Goal: Task Accomplishment & Management: Complete application form

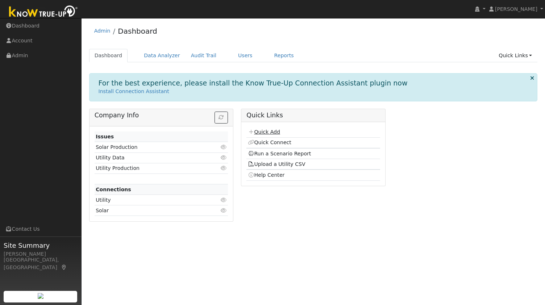
click at [262, 132] on link "Quick Add" at bounding box center [264, 132] width 32 height 6
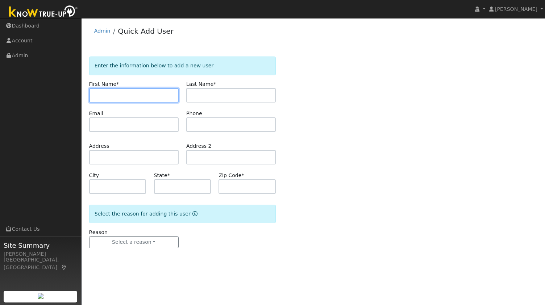
paste input "[PERSON_NAME]"
type input "[PERSON_NAME]"
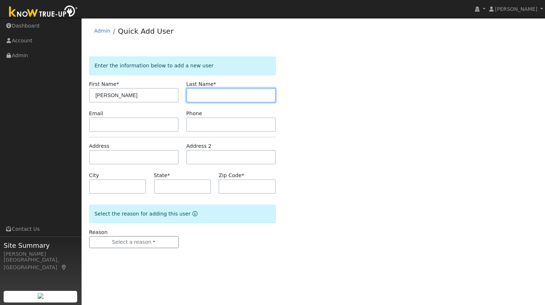
paste input "Gatdula"
type input "Gatdula"
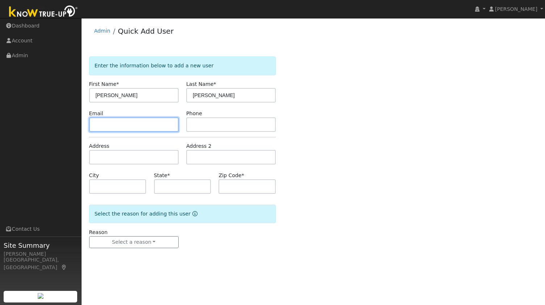
click at [133, 126] on input "text" at bounding box center [133, 124] width 89 height 14
paste input "gatdulajr@gmail.com"
type input "gatdulajr@gmail.com"
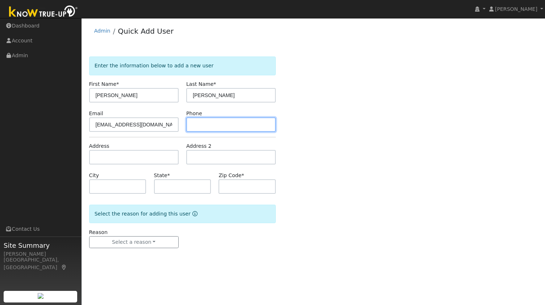
click at [226, 123] on input "text" at bounding box center [230, 124] width 89 height 14
paste input "7073348952"
type input "7073348952"
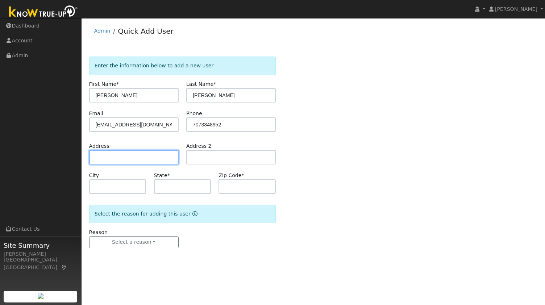
click at [133, 161] on input "text" at bounding box center [133, 157] width 89 height 14
paste input "1367 Encore Dr, Fairfield, CA 94534, USA"
type input "1367 Encore Drive"
type input "Fairfield"
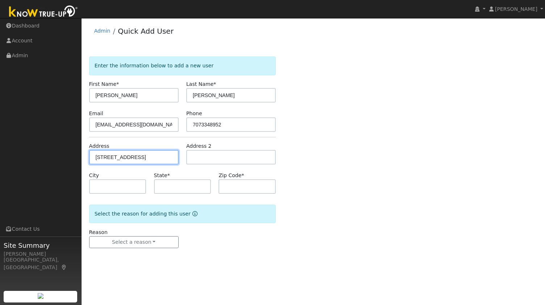
type input "CA"
type input "94534"
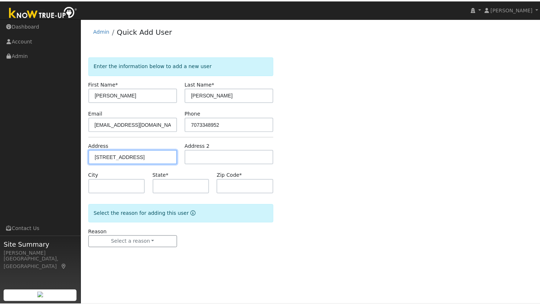
scroll to position [0, 0]
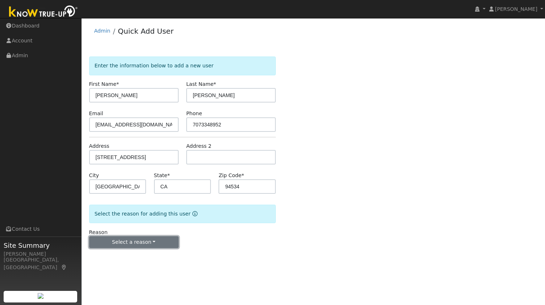
click at [130, 241] on button "Select a reason" at bounding box center [133, 242] width 89 height 12
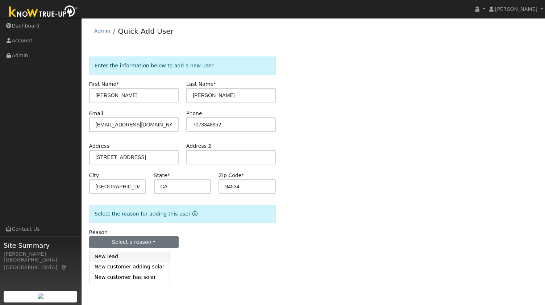
click at [116, 259] on link "New lead" at bounding box center [129, 257] width 80 height 10
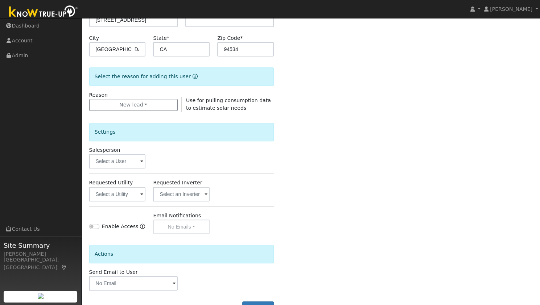
scroll to position [146, 0]
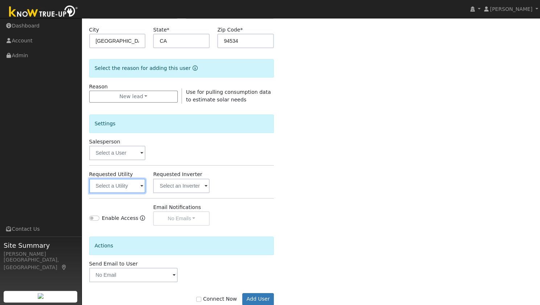
click at [118, 184] on input "text" at bounding box center [117, 186] width 57 height 14
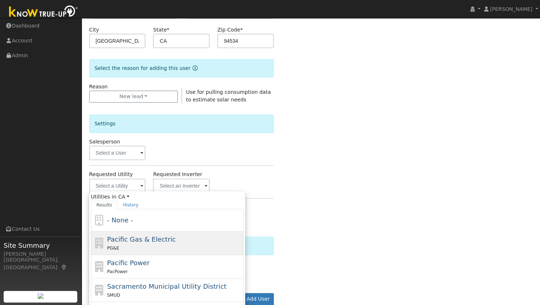
click at [197, 245] on div "PG&E" at bounding box center [174, 248] width 134 height 8
type input "Pacific Gas & Electric"
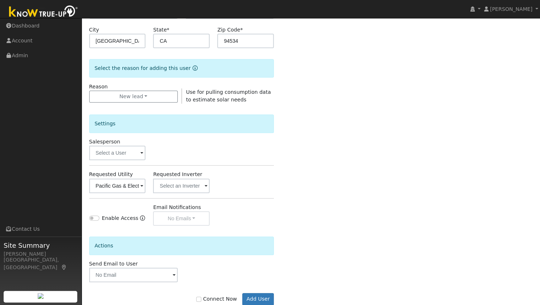
click at [217, 301] on label "Connect Now" at bounding box center [216, 299] width 41 height 8
click at [201, 301] on input "Connect Now" at bounding box center [198, 299] width 5 height 5
checkbox input "true"
click at [266, 293] on button "Add User" at bounding box center [258, 299] width 32 height 12
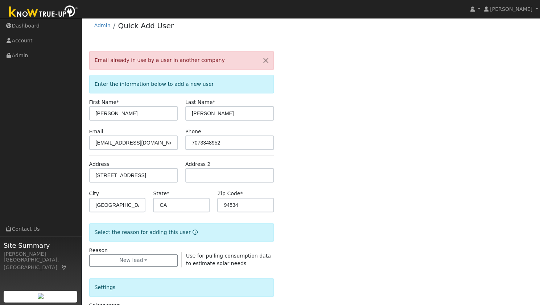
scroll to position [0, 0]
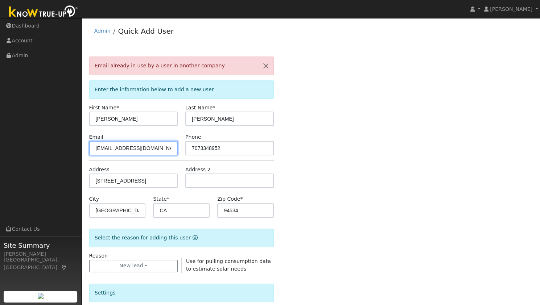
click at [0, 179] on div "Sam Moore Sam Moore Profile My Company Help Center Terms Of Service See What's …" at bounding box center [270, 255] width 540 height 475
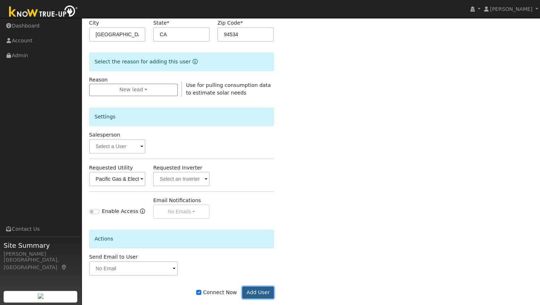
click at [250, 287] on button "Add User" at bounding box center [258, 293] width 32 height 12
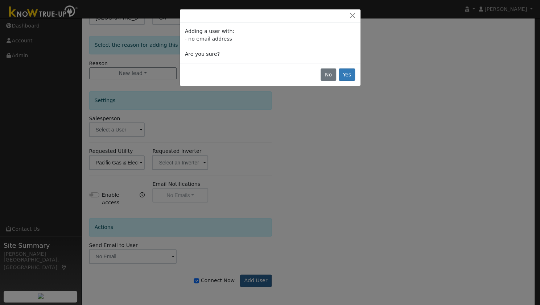
scroll to position [153, 0]
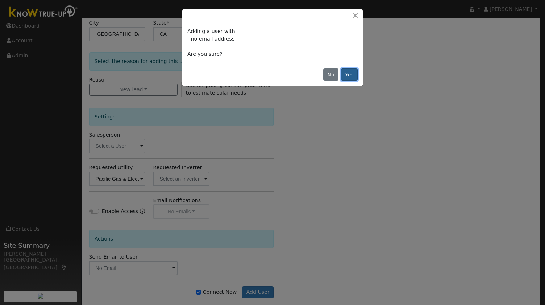
click at [352, 79] on button "Yes" at bounding box center [349, 74] width 17 height 12
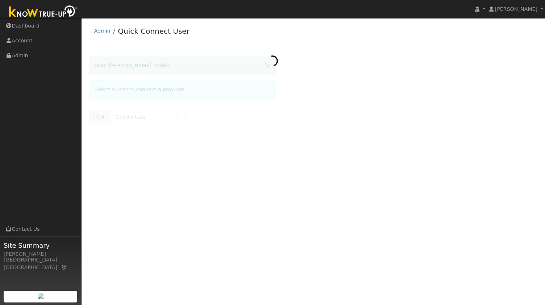
type input "[PERSON_NAME]"
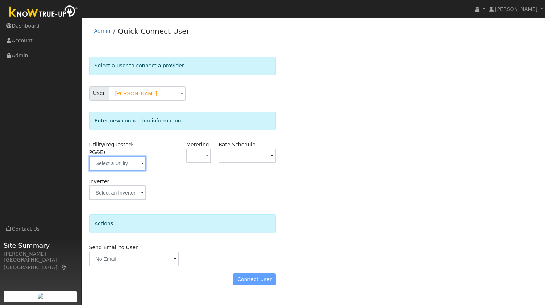
click at [119, 156] on input "text" at bounding box center [117, 163] width 57 height 14
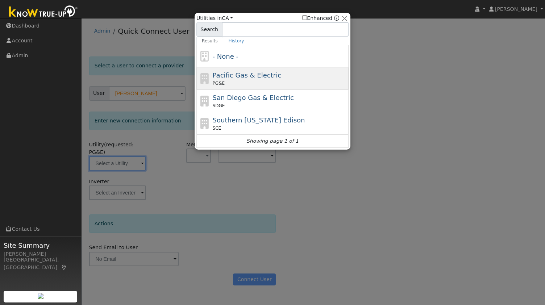
click at [254, 78] on span "Pacific Gas & Electric" at bounding box center [247, 75] width 68 height 8
type input "PG&E"
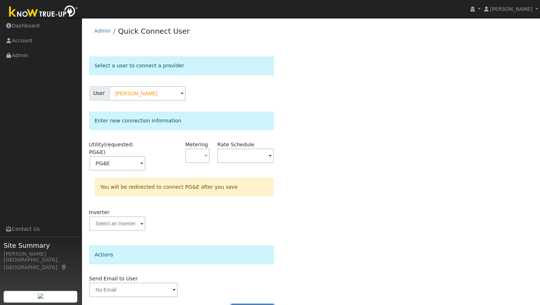
click at [257, 304] on button "Connect User" at bounding box center [252, 310] width 43 height 12
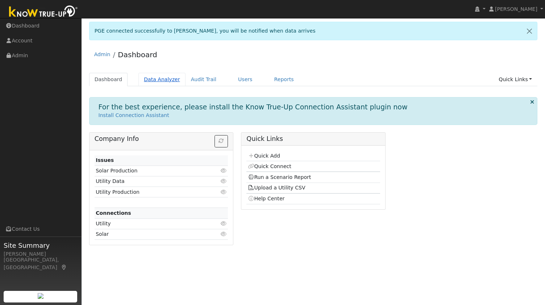
click at [152, 73] on link "Data Analyzer" at bounding box center [161, 79] width 47 height 13
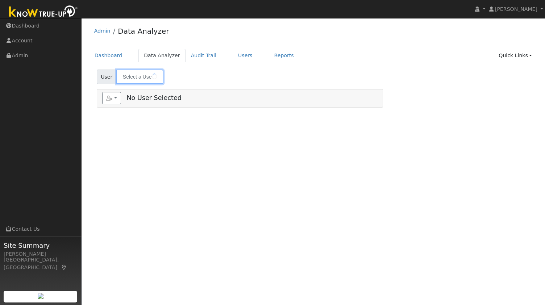
type input "Ron MacArthur MAIN HOME"
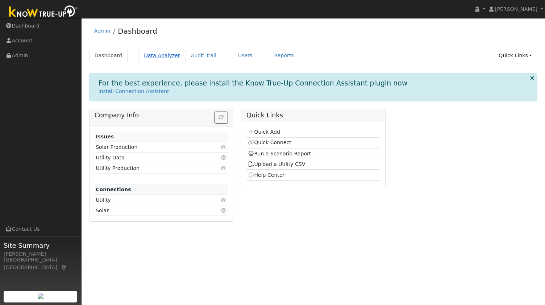
click at [164, 53] on link "Data Analyzer" at bounding box center [161, 55] width 47 height 13
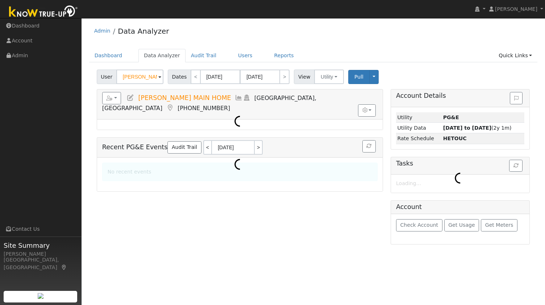
click at [143, 78] on input "[PERSON_NAME] MAIN HOME" at bounding box center [139, 77] width 47 height 14
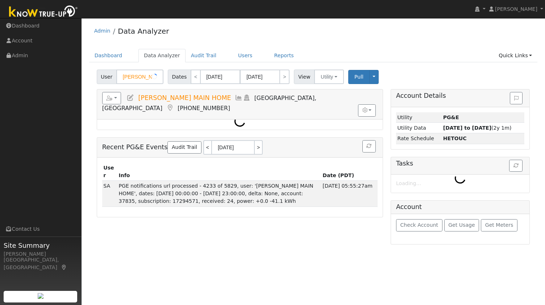
click at [143, 78] on input "[PERSON_NAME] MAIN HOME" at bounding box center [139, 77] width 47 height 14
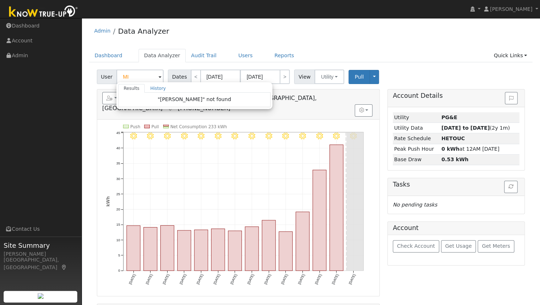
type input "M"
click at [105, 56] on link "Dashboard" at bounding box center [108, 55] width 39 height 13
type input "[PERSON_NAME] MAIN HOME"
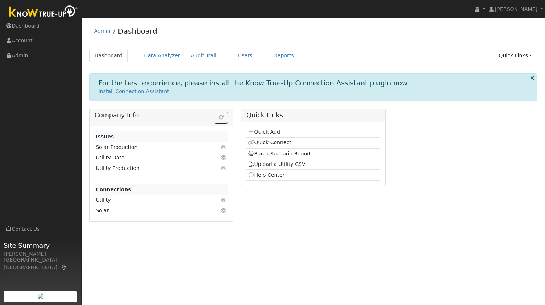
click at [252, 132] on icon at bounding box center [251, 131] width 7 height 5
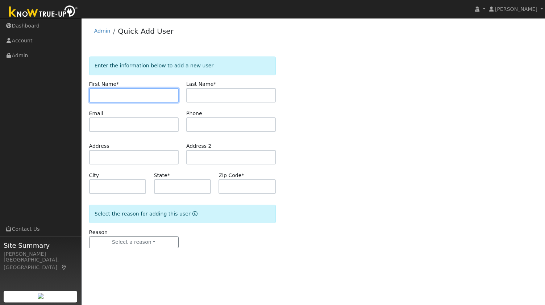
paste input "[PERSON_NAME]"
type input "Madeline"
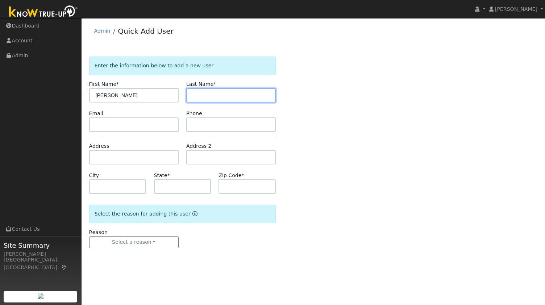
paste input "Miller"
type input "Miller"
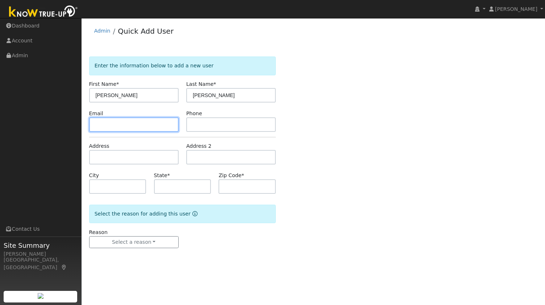
click at [149, 126] on input "text" at bounding box center [133, 124] width 89 height 14
paste input "tomadeline@outlook.com"
type input "tomadeline@outlook.com"
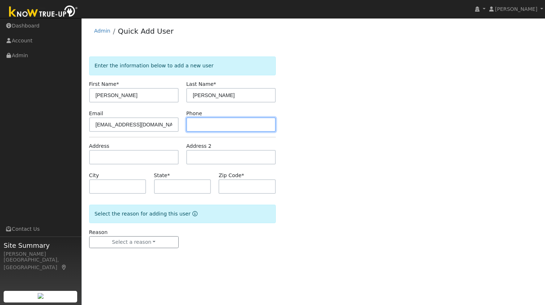
click at [241, 121] on input "text" at bounding box center [230, 124] width 89 height 14
paste input "5102258494"
type input "5102258494"
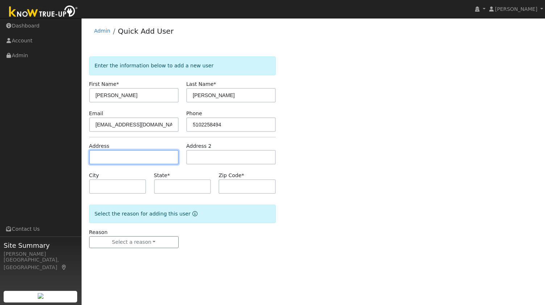
paste input "4329 Townsend Ave, Oakland, CA 94602, US"
click at [138, 158] on input "text" at bounding box center [133, 157] width 89 height 14
type input "4329 Townsend Avenue"
type input "Oakland"
type input "CA"
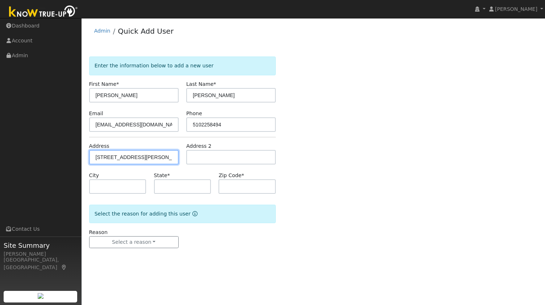
type input "94602"
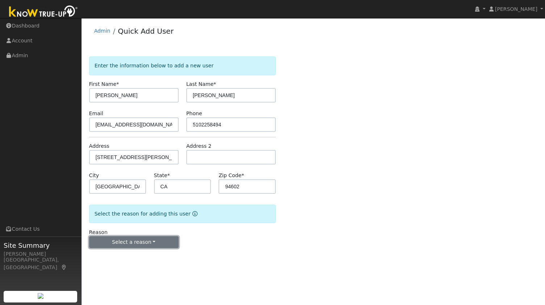
click at [129, 242] on button "Select a reason" at bounding box center [133, 242] width 89 height 12
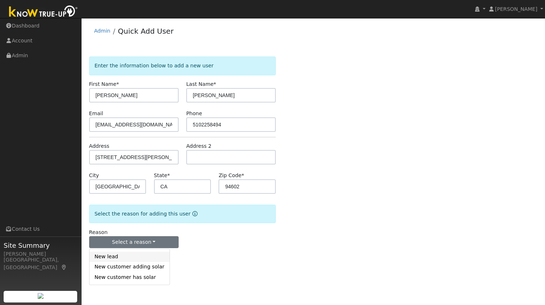
click at [125, 257] on link "New lead" at bounding box center [129, 257] width 80 height 10
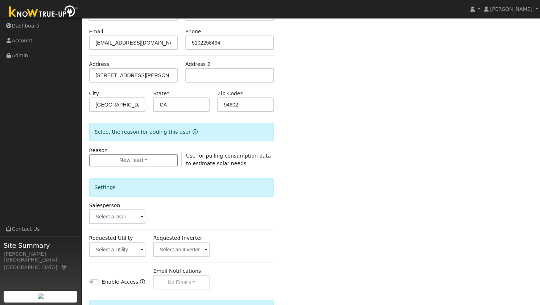
scroll to position [82, 0]
click at [128, 250] on input "text" at bounding box center [117, 249] width 57 height 14
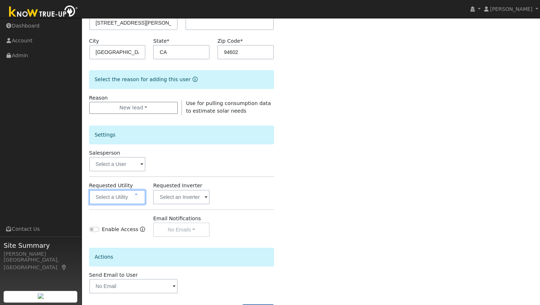
scroll to position [136, 0]
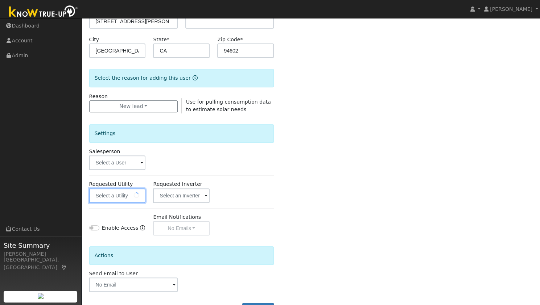
click at [111, 194] on input "text" at bounding box center [117, 195] width 57 height 14
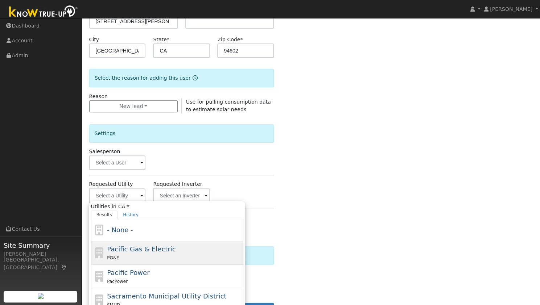
click at [126, 255] on div "PG&E" at bounding box center [174, 258] width 134 height 8
type input "Pacific Gas & Electric"
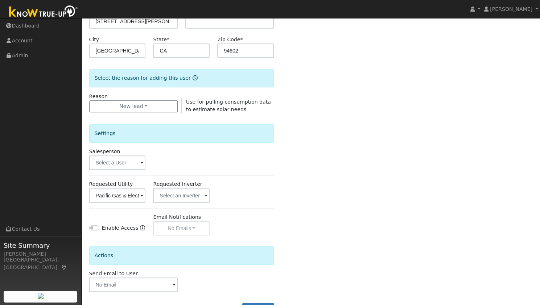
scroll to position [163, 0]
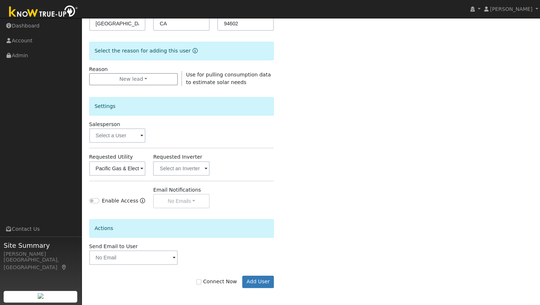
click at [216, 283] on label "Connect Now" at bounding box center [216, 282] width 41 height 8
click at [201, 283] on input "Connect Now" at bounding box center [198, 281] width 5 height 5
checkbox input "true"
click at [277, 276] on div "Connect Now Add User" at bounding box center [181, 282] width 192 height 12
click at [267, 279] on button "Add User" at bounding box center [258, 282] width 32 height 12
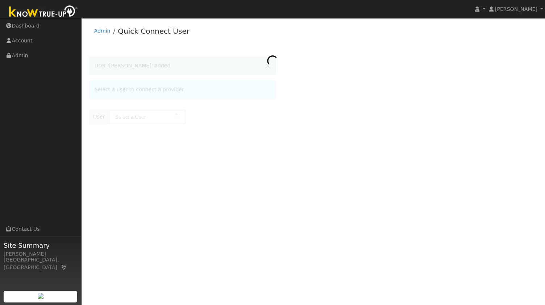
type input "[PERSON_NAME]"
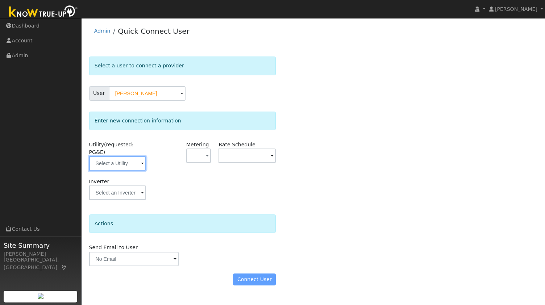
click at [119, 158] on input "text" at bounding box center [117, 163] width 57 height 14
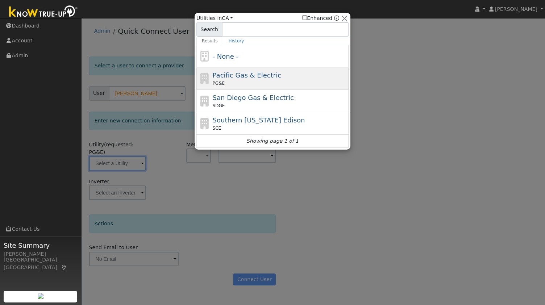
click at [257, 68] on div "Pacific Gas & Electric PG&E" at bounding box center [272, 78] width 152 height 22
type input "PG&E"
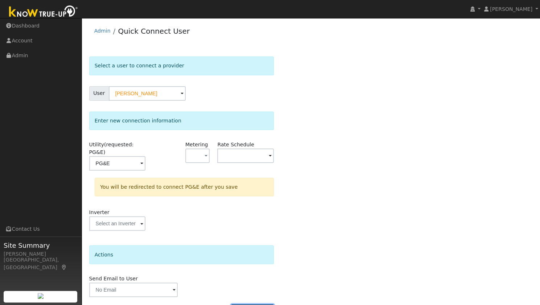
click at [250, 304] on button "Connect User" at bounding box center [252, 310] width 43 height 12
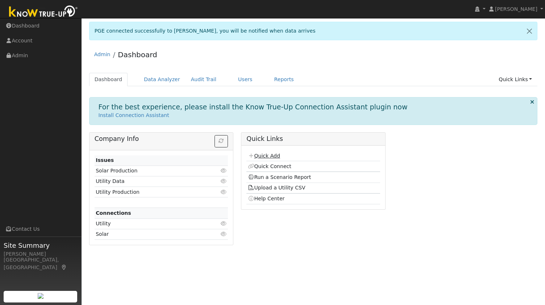
click at [271, 155] on link "Quick Add" at bounding box center [264, 156] width 32 height 6
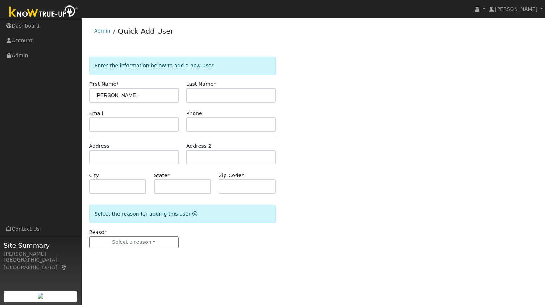
drag, startPoint x: 145, startPoint y: 97, endPoint x: 116, endPoint y: 97, distance: 28.6
click at [116, 97] on input "[PERSON_NAME]" at bounding box center [133, 95] width 89 height 14
type input "[PERSON_NAME]"
paste input "[PERSON_NAME]"
type input "[PERSON_NAME]"
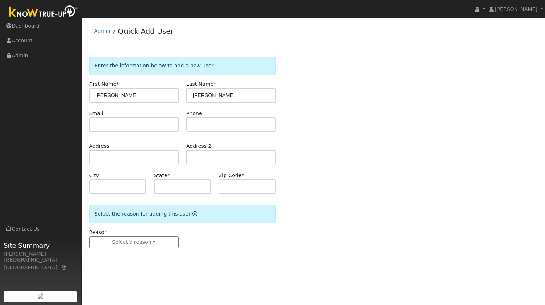
click at [146, 117] on div "Email" at bounding box center [133, 121] width 97 height 22
click at [147, 127] on input "text" at bounding box center [133, 124] width 89 height 14
paste input "4154260058"
type input "[PHONE_NUMBER]"
click at [201, 124] on input "text" at bounding box center [230, 124] width 89 height 14
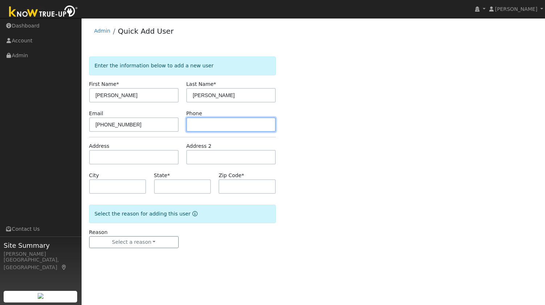
paste input "[EMAIL_ADDRESS][DOMAIN_NAME]"
type input "[EMAIL_ADDRESS][DOMAIN_NAME]"
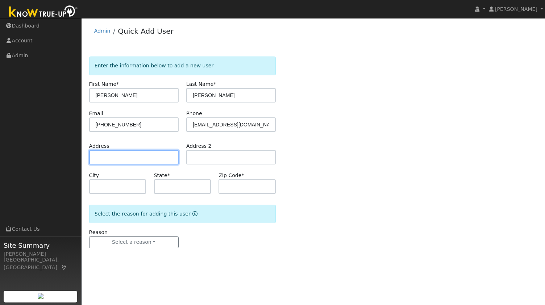
click at [158, 154] on input "text" at bounding box center [133, 157] width 89 height 14
paste input "[STREET_ADDRESS][PERSON_NAME]"
type input "[STREET_ADDRESS][PERSON_NAME]"
type input "Walnut Creek"
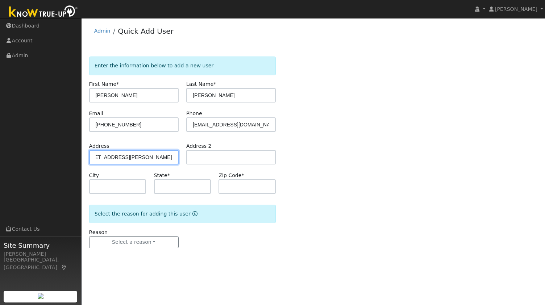
type input "CA"
type input "94598"
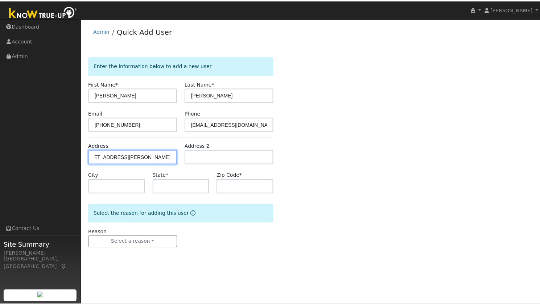
scroll to position [0, 0]
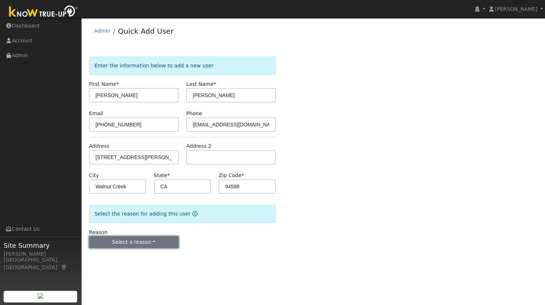
click at [137, 237] on button "Select a reason" at bounding box center [133, 242] width 89 height 12
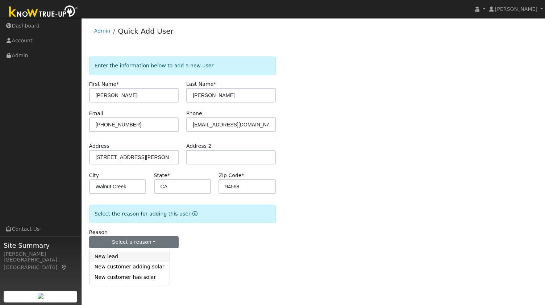
click at [134, 258] on link "New lead" at bounding box center [129, 257] width 80 height 10
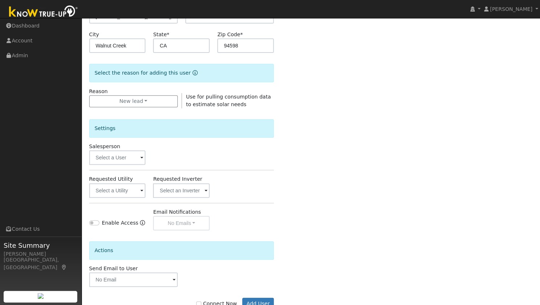
scroll to position [148, 0]
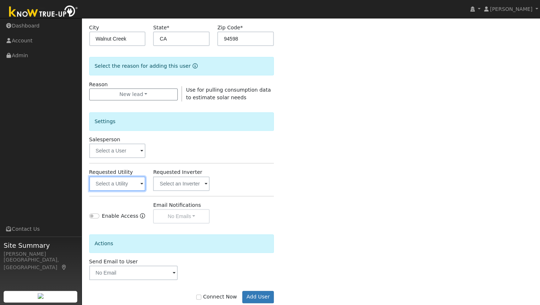
click at [122, 176] on input "text" at bounding box center [117, 183] width 57 height 14
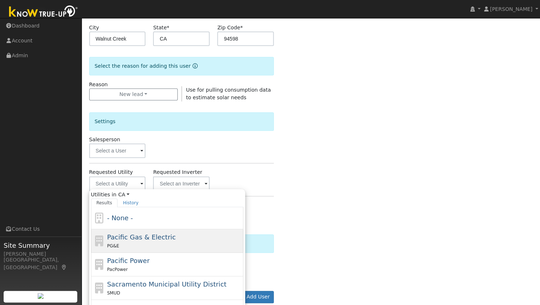
click at [149, 245] on div "PG&E" at bounding box center [174, 246] width 134 height 8
type input "Pacific Gas & Electric"
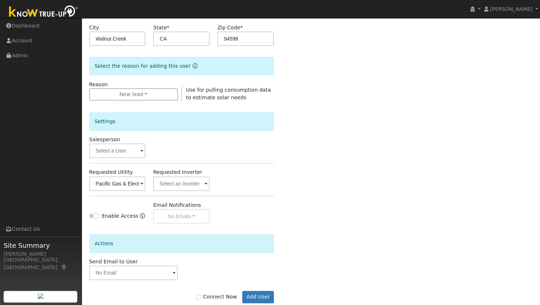
click at [212, 294] on label "Connect Now" at bounding box center [216, 297] width 41 height 8
click at [201, 295] on input "Connect Now" at bounding box center [198, 297] width 5 height 5
checkbox input "true"
click at [265, 293] on button "Add User" at bounding box center [258, 297] width 32 height 12
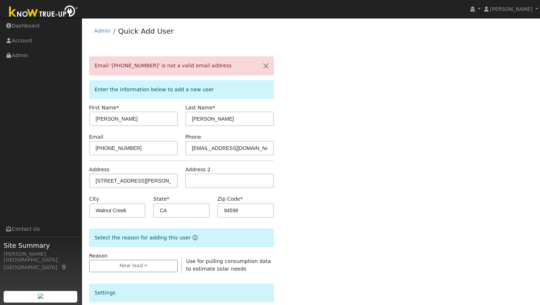
scroll to position [0, 0]
drag, startPoint x: 76, startPoint y: 137, endPoint x: 27, endPoint y: 105, distance: 59.1
click at [27, 105] on div "[PERSON_NAME] [PERSON_NAME] Profile My Company Help Center Terms Of Service See…" at bounding box center [270, 255] width 540 height 475
drag, startPoint x: 264, startPoint y: 146, endPoint x: 168, endPoint y: 141, distance: 95.8
click at [168, 141] on div "Email [PHONE_NUMBER] Phone [EMAIL_ADDRESS][DOMAIN_NAME]" at bounding box center [181, 144] width 192 height 22
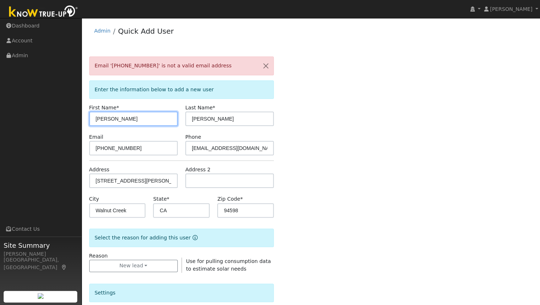
drag, startPoint x: 139, startPoint y: 118, endPoint x: 61, endPoint y: 98, distance: 80.8
click at [61, 98] on div "[PERSON_NAME] [PERSON_NAME] Profile My Company Help Center Terms Of Service See…" at bounding box center [270, 255] width 540 height 475
drag, startPoint x: 243, startPoint y: 114, endPoint x: 134, endPoint y: 117, distance: 108.4
click at [134, 117] on div "First Name * [PERSON_NAME] Last Name * [PERSON_NAME]" at bounding box center [181, 115] width 192 height 22
